Goal: Navigation & Orientation: Find specific page/section

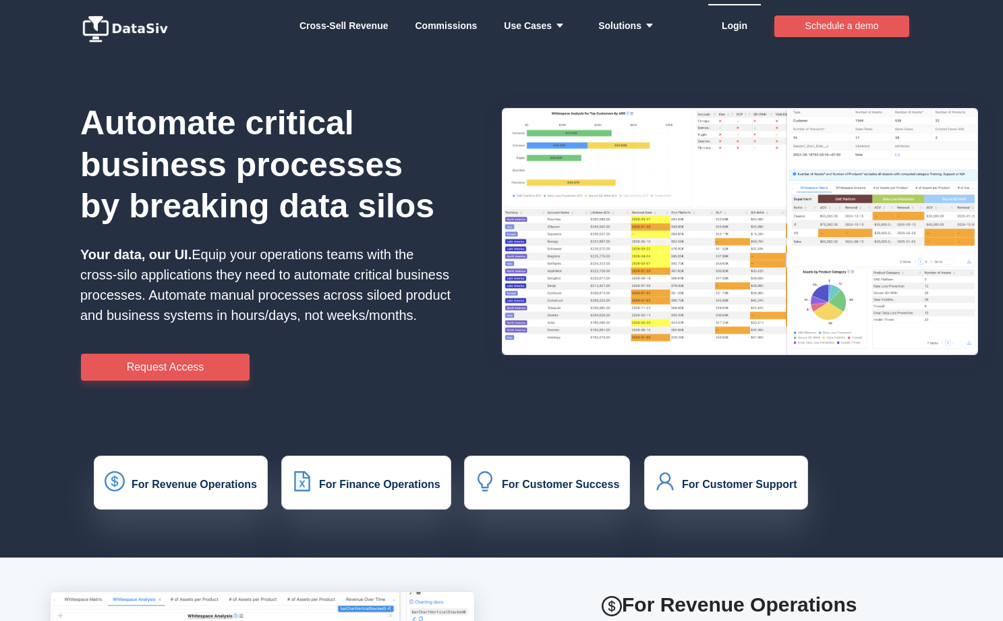
click at [739, 25] on link "Login" at bounding box center [735, 25] width 26 height 40
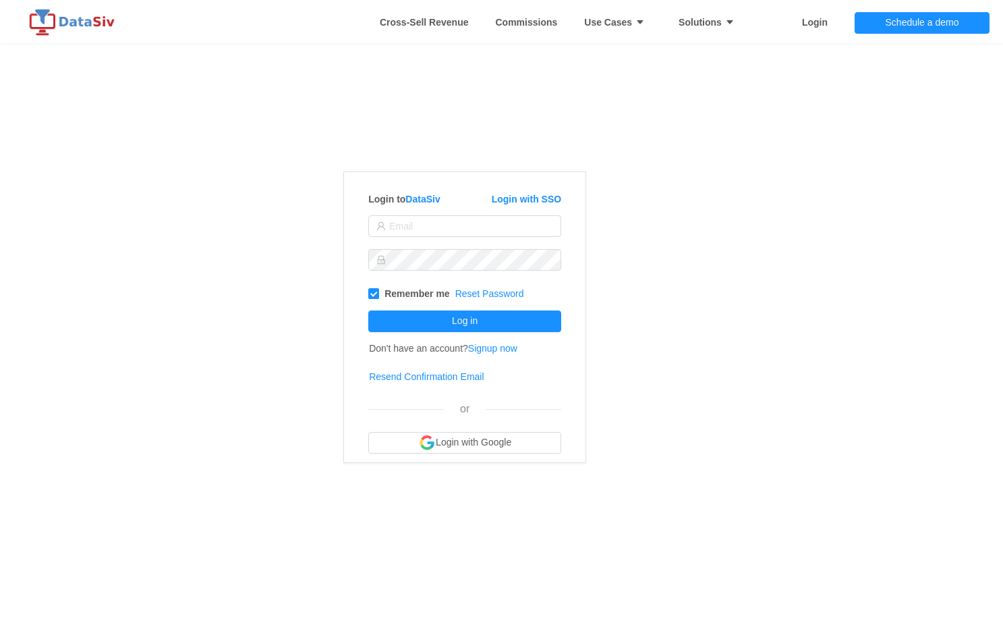
click at [739, 25] on strong "Solutions" at bounding box center [710, 22] width 63 height 11
type input "smorris@mynextsystem.com"
click at [447, 324] on button "Log in" at bounding box center [464, 321] width 193 height 22
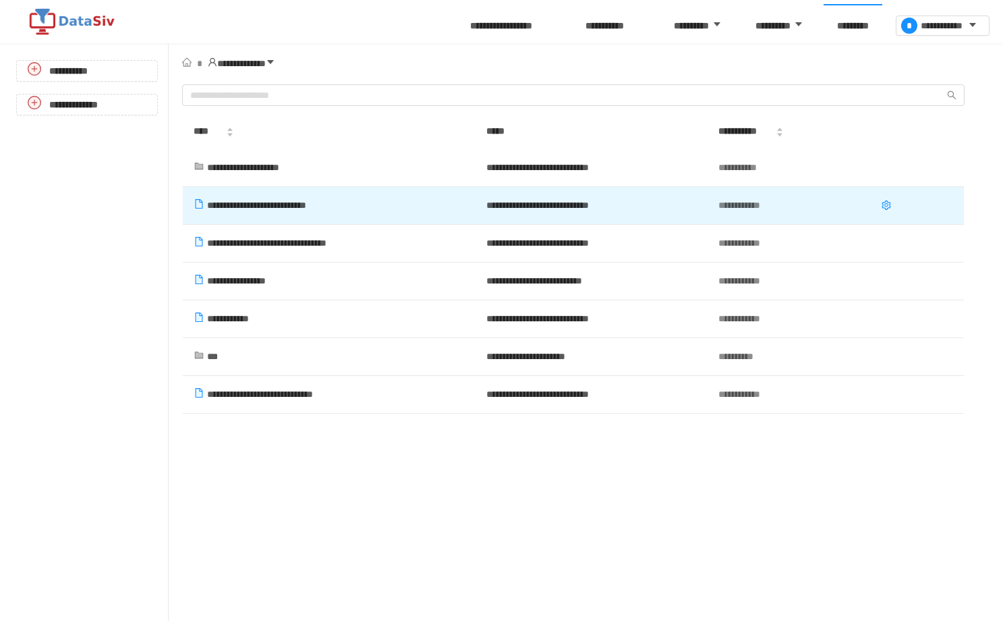
click at [305, 219] on td "**********" at bounding box center [329, 206] width 293 height 38
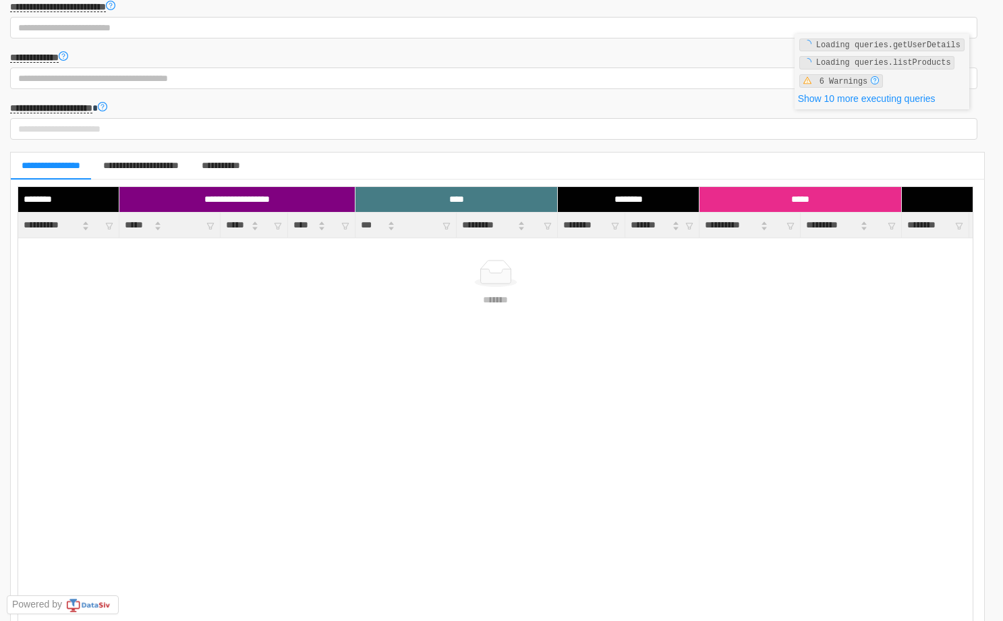
scroll to position [351, 0]
